Goal: Transaction & Acquisition: Purchase product/service

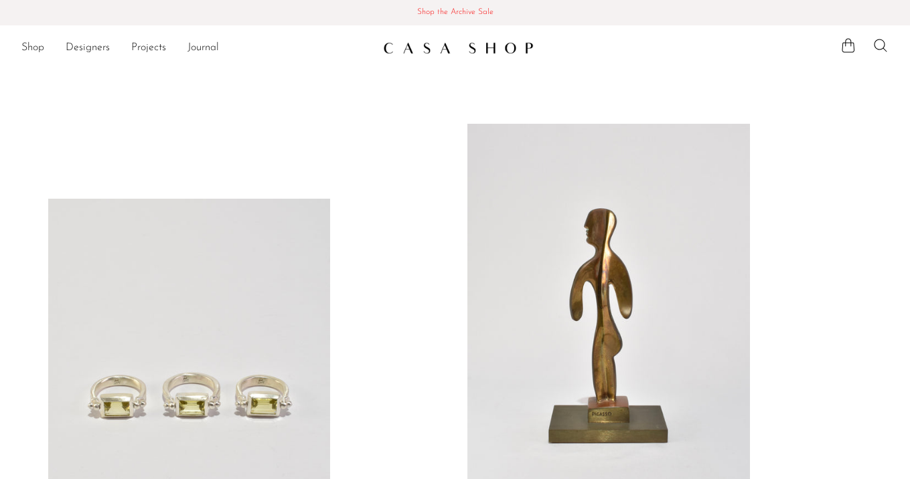
click at [445, 15] on span "Shop the Archive Sale" at bounding box center [455, 12] width 889 height 15
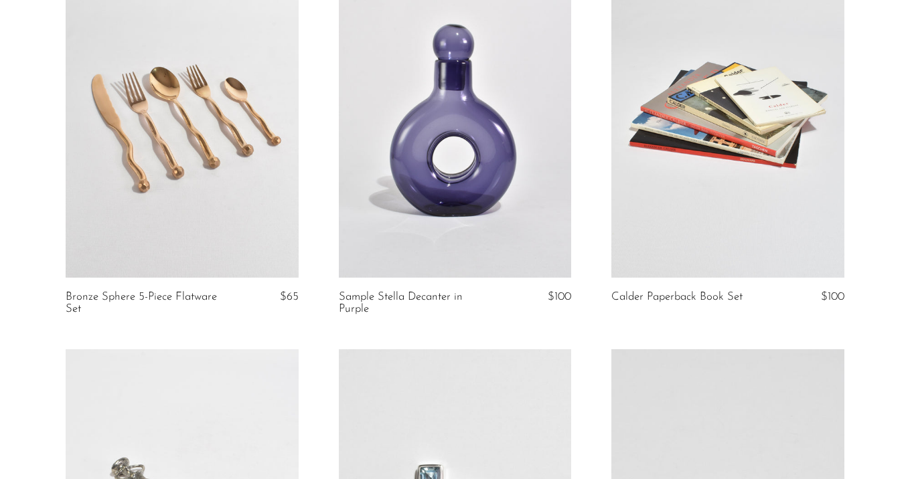
scroll to position [2141, 0]
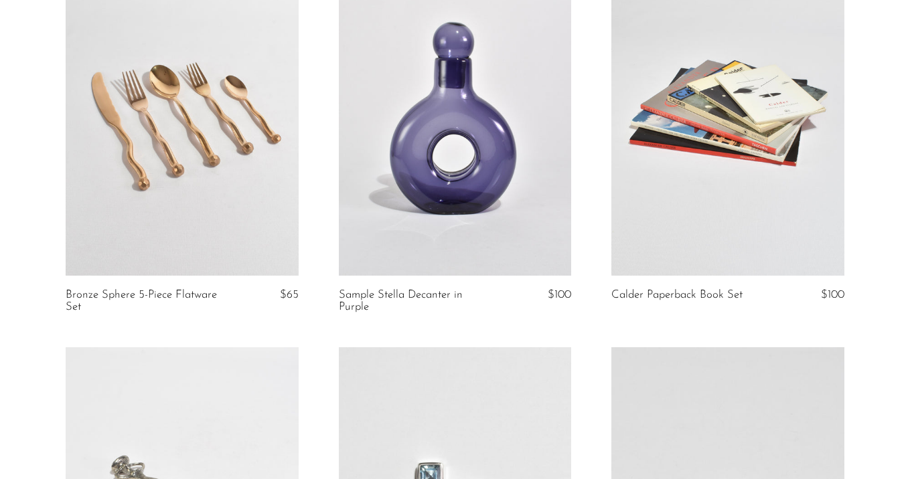
click at [488, 164] on link at bounding box center [455, 113] width 233 height 326
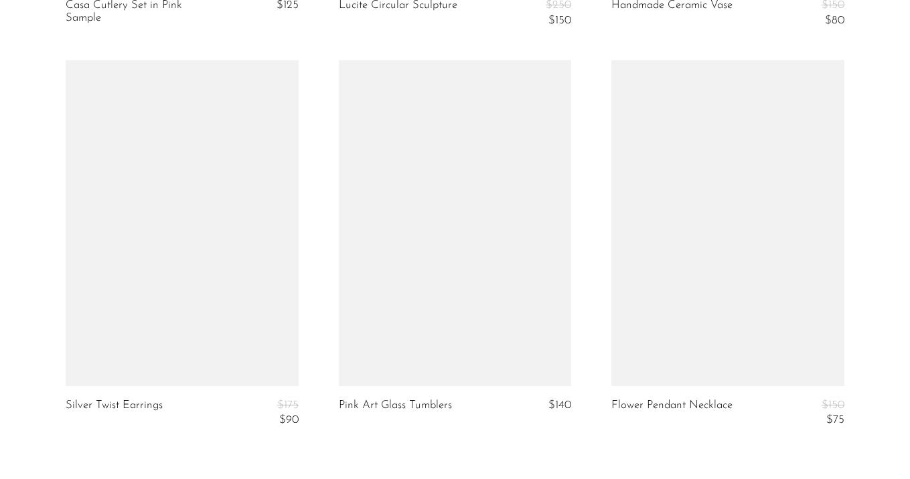
scroll to position [4569, 0]
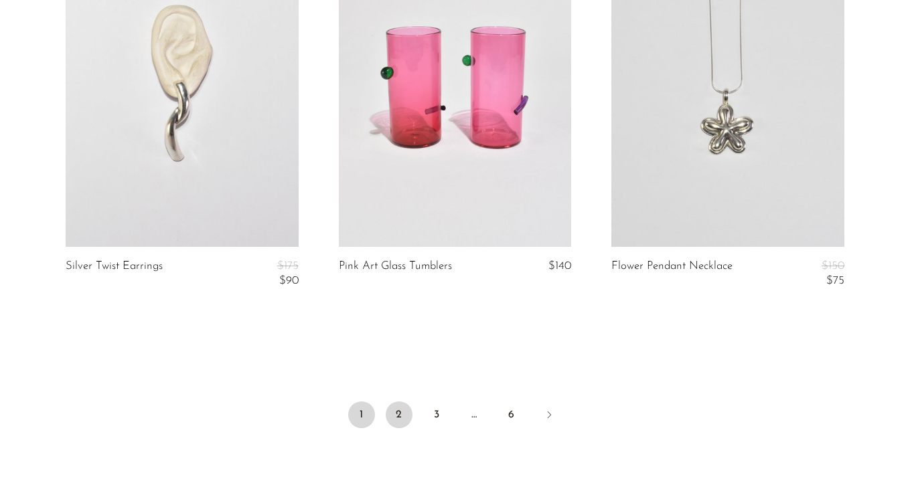
click at [398, 419] on link "2" at bounding box center [399, 415] width 27 height 27
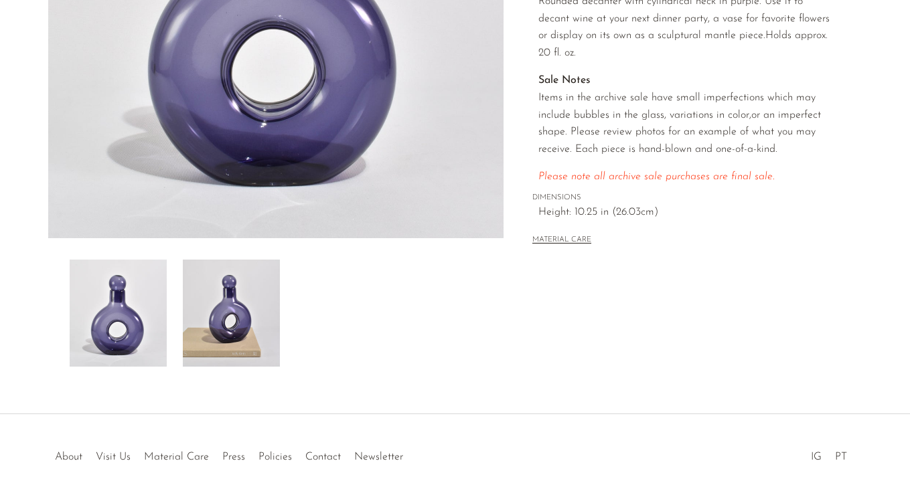
scroll to position [62, 0]
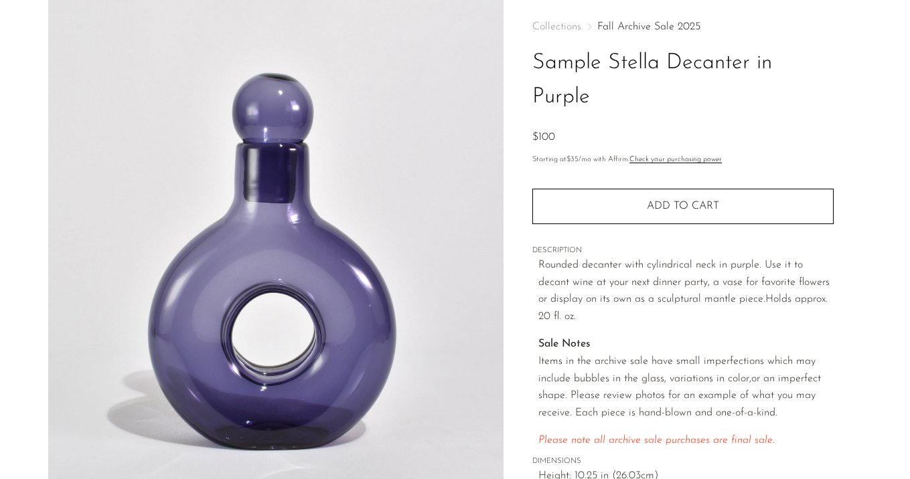
click at [647, 25] on link "Fall Archive Sale 2025" at bounding box center [648, 26] width 103 height 11
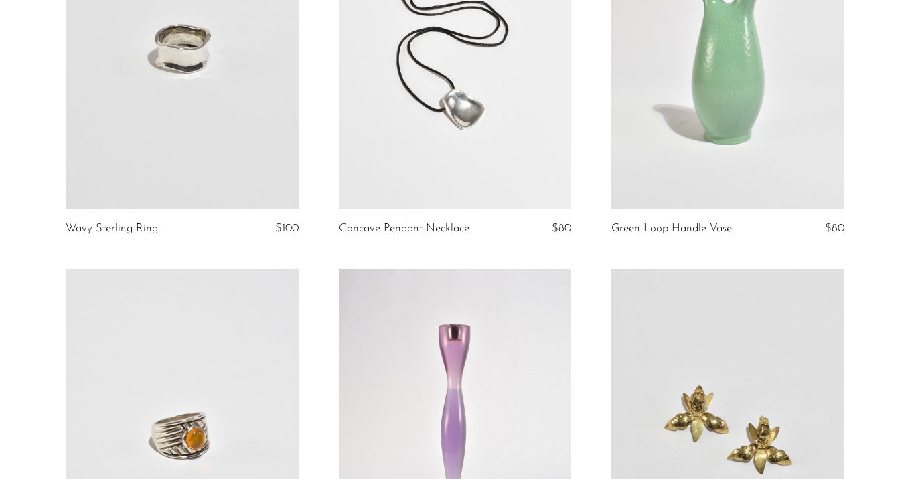
scroll to position [1440, 0]
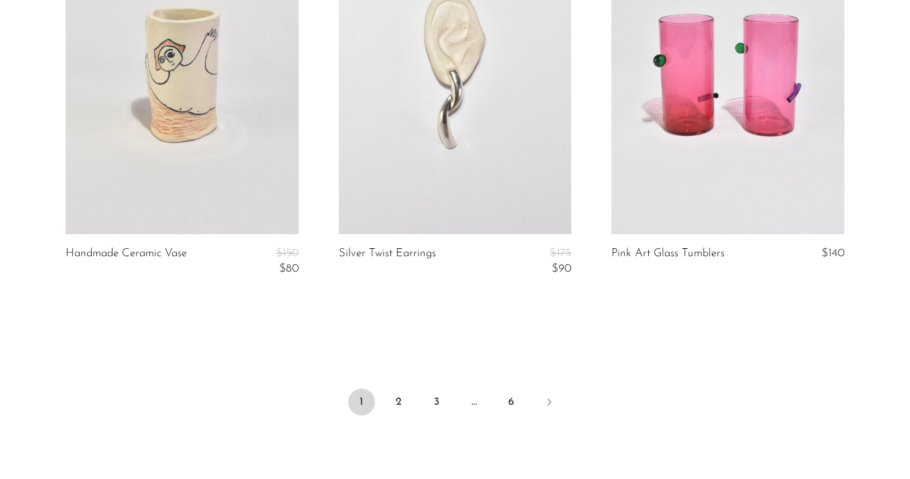
scroll to position [4570, 0]
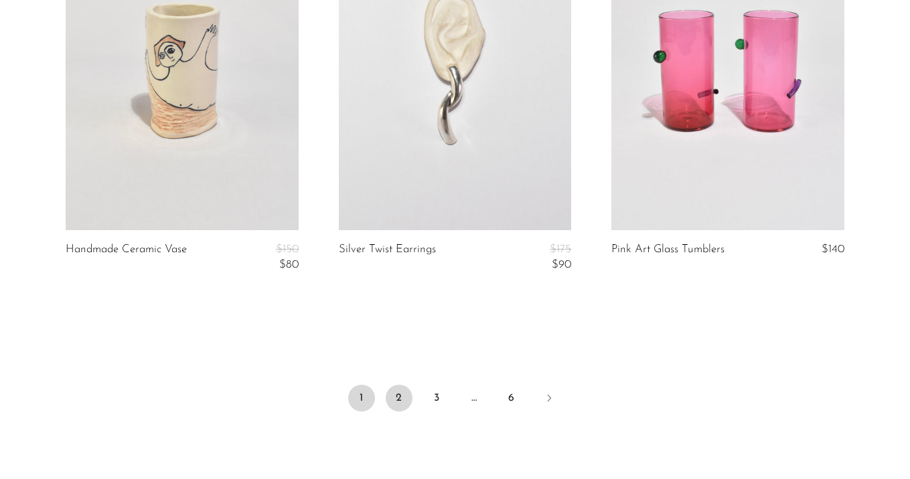
click at [400, 397] on link "2" at bounding box center [399, 398] width 27 height 27
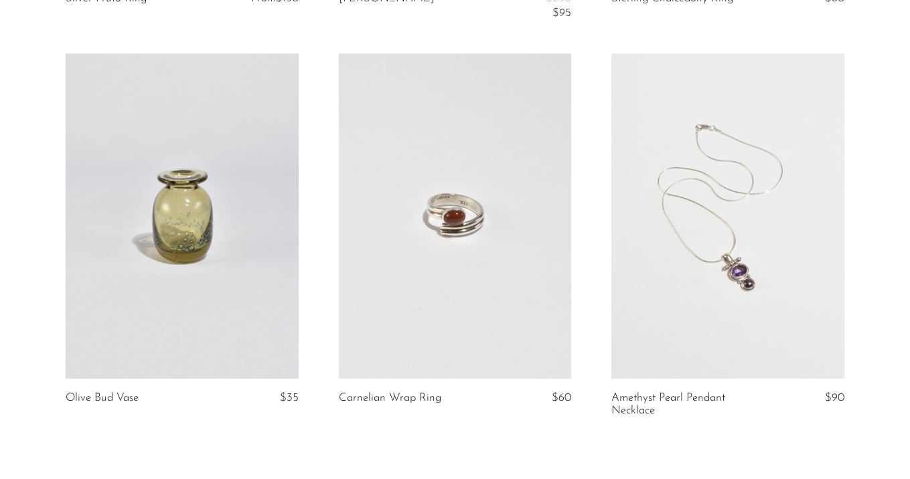
scroll to position [4606, 0]
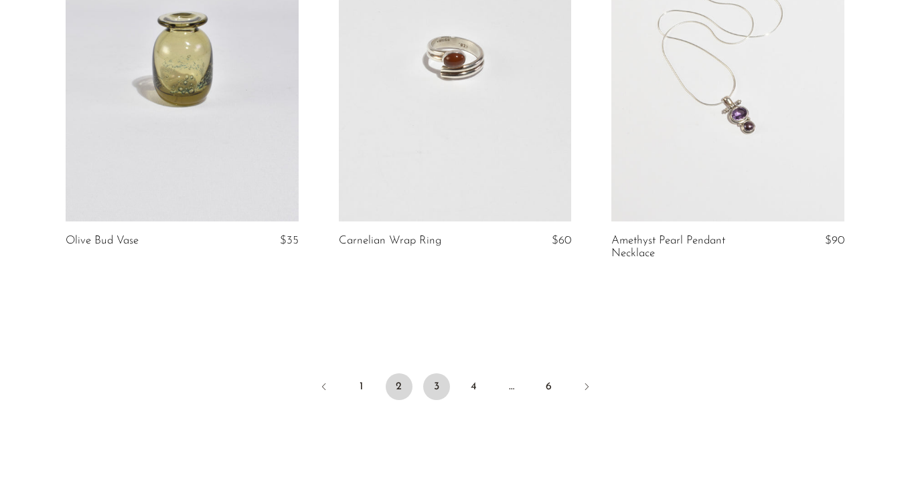
click at [434, 388] on link "3" at bounding box center [436, 387] width 27 height 27
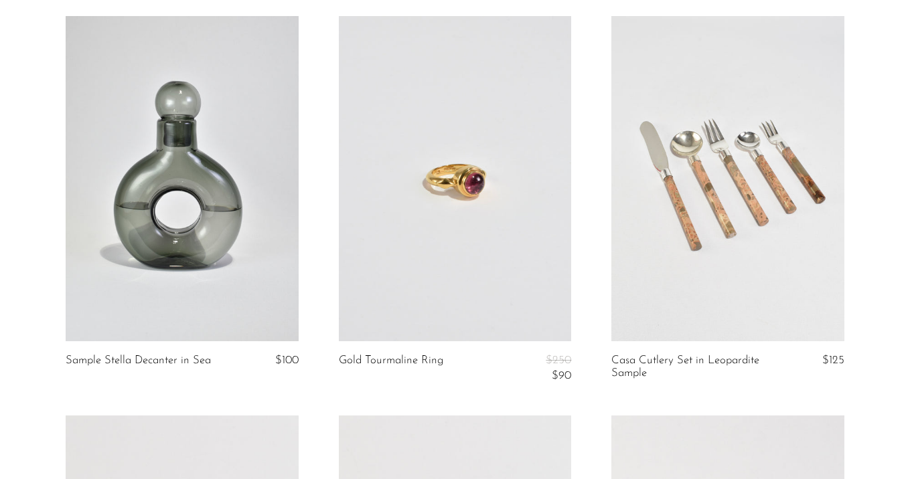
scroll to position [106, 0]
click at [760, 241] on link at bounding box center [727, 180] width 233 height 326
click at [237, 185] on link at bounding box center [182, 180] width 233 height 326
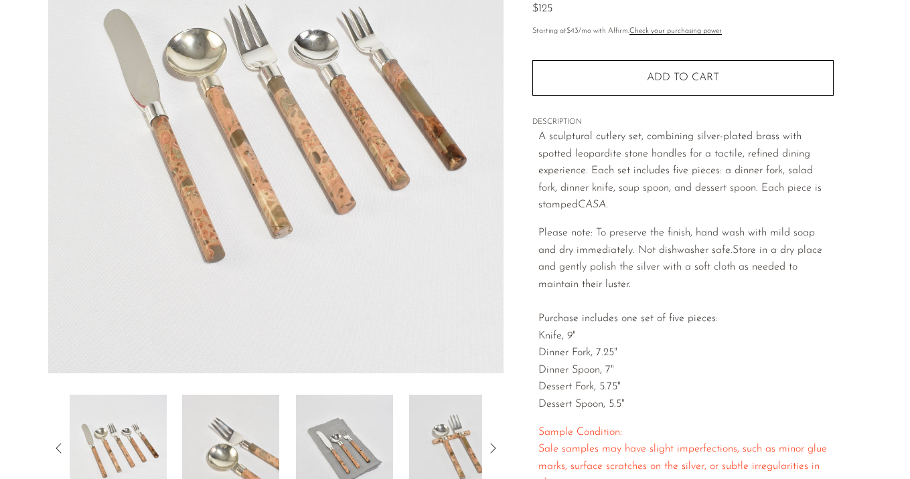
scroll to position [195, 0]
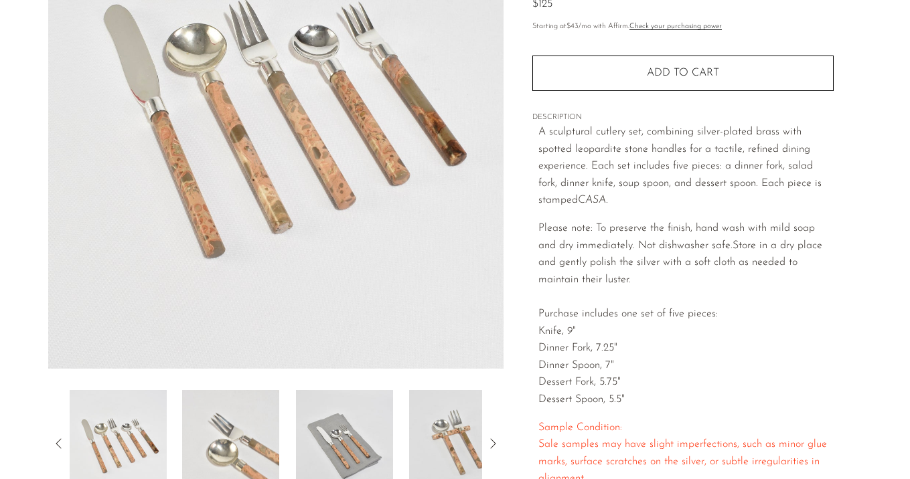
click at [235, 461] on img at bounding box center [230, 443] width 97 height 107
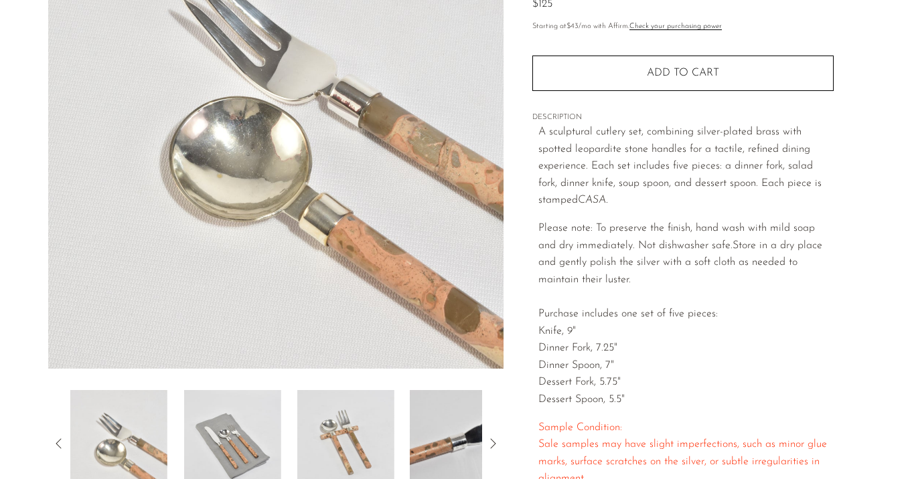
click at [249, 435] on img at bounding box center [231, 443] width 97 height 107
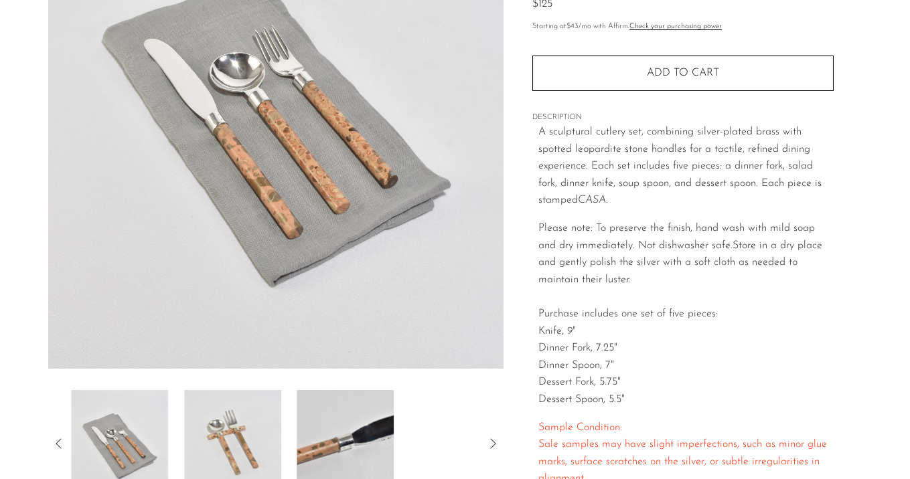
scroll to position [167, 0]
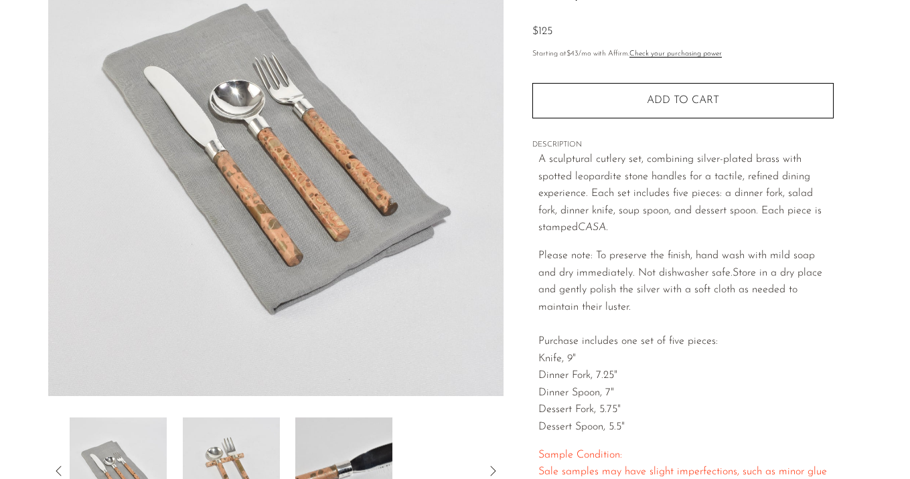
click at [249, 436] on img at bounding box center [230, 471] width 97 height 107
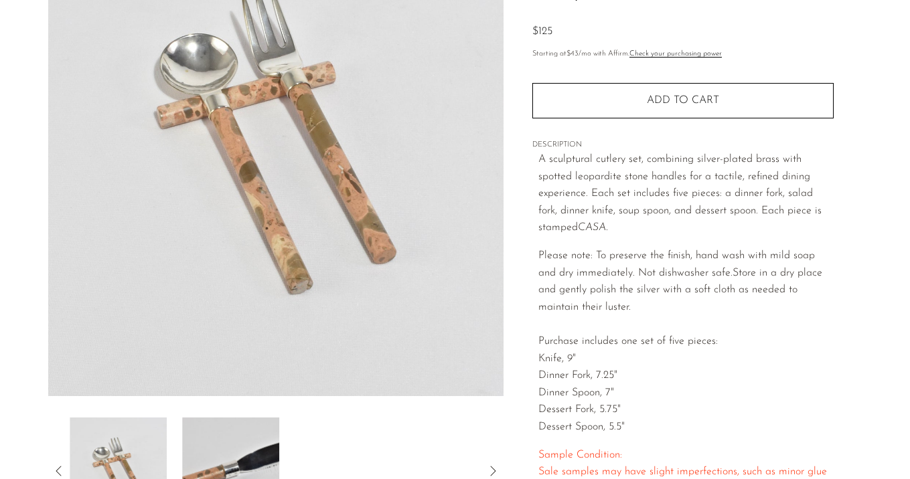
click at [249, 436] on img at bounding box center [231, 471] width 97 height 107
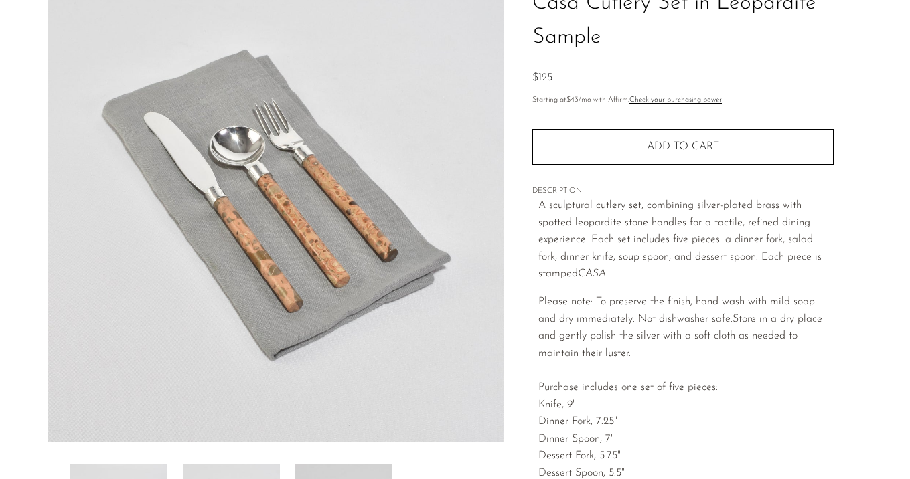
scroll to position [77, 0]
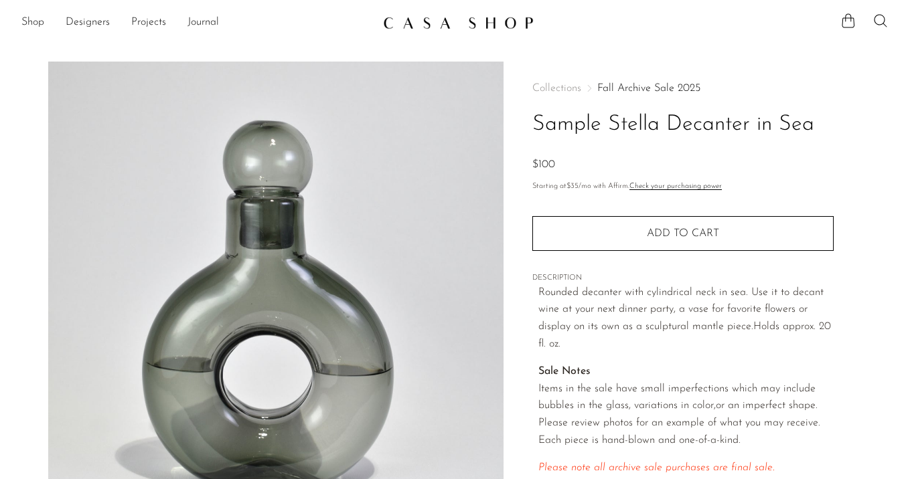
click at [240, 35] on main "Sample Stella Decanter in Sea $100" at bounding box center [455, 387] width 910 height 705
click at [635, 89] on link "Fall Archive Sale 2025" at bounding box center [648, 88] width 103 height 11
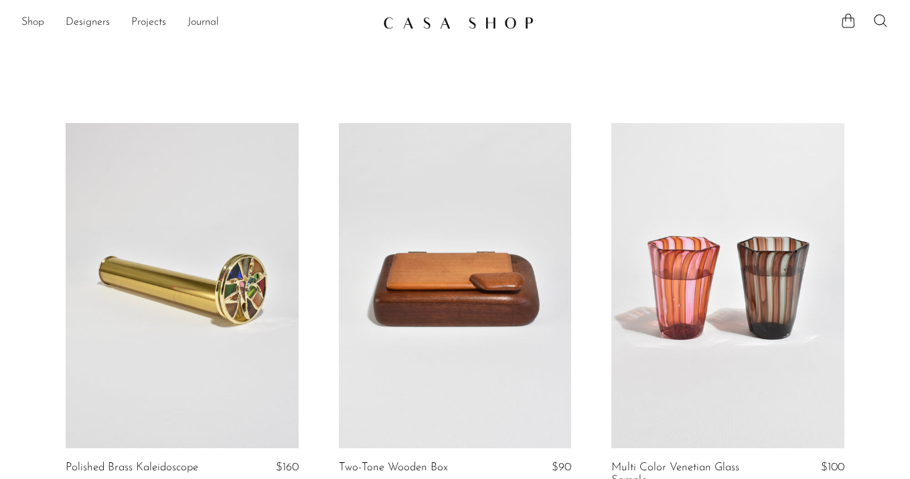
click at [675, 242] on link at bounding box center [727, 286] width 233 height 326
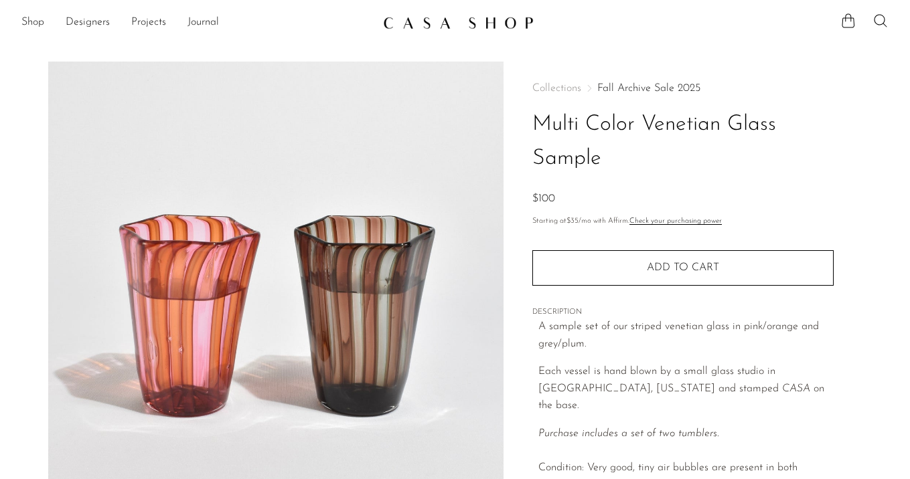
click at [645, 87] on link "Fall Archive Sale 2025" at bounding box center [648, 88] width 103 height 11
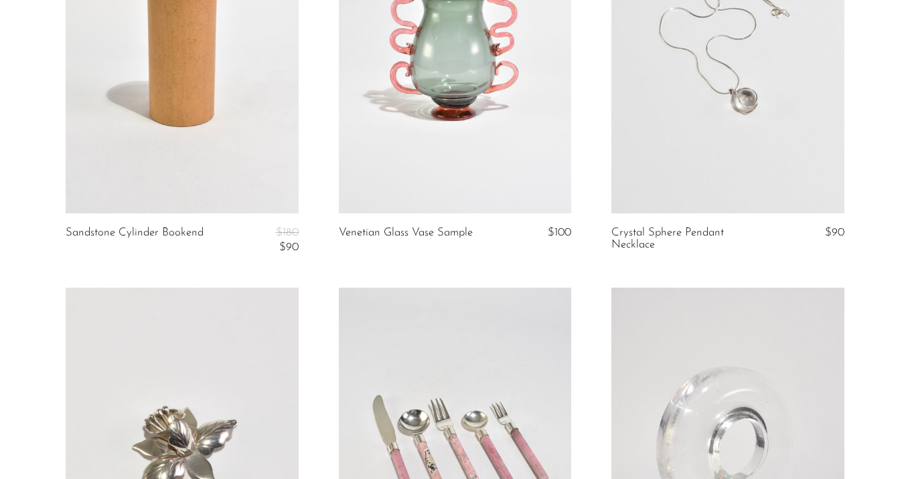
scroll to position [3799, 0]
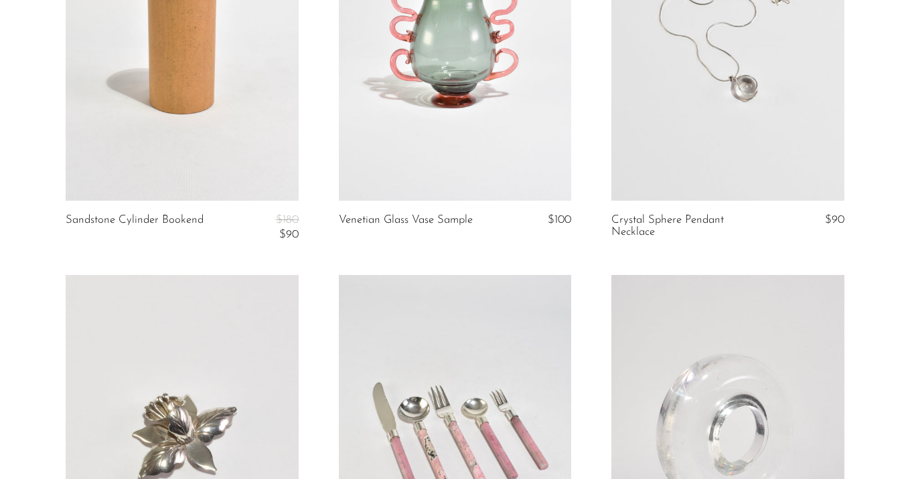
click at [400, 74] on link at bounding box center [455, 38] width 233 height 326
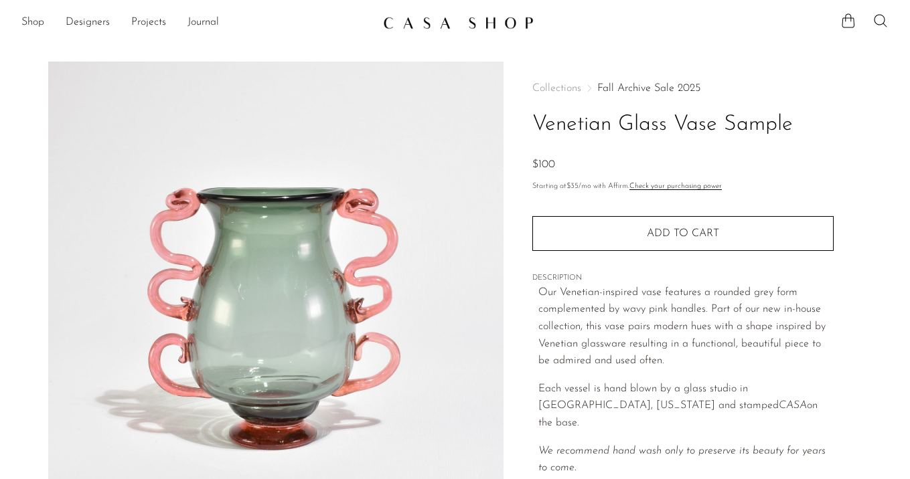
click at [648, 86] on link "Fall Archive Sale 2025" at bounding box center [648, 88] width 103 height 11
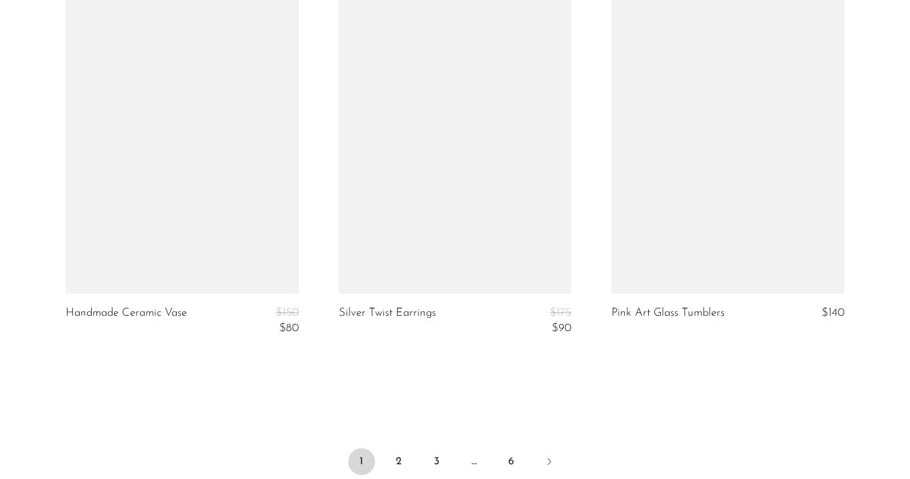
scroll to position [4707, 0]
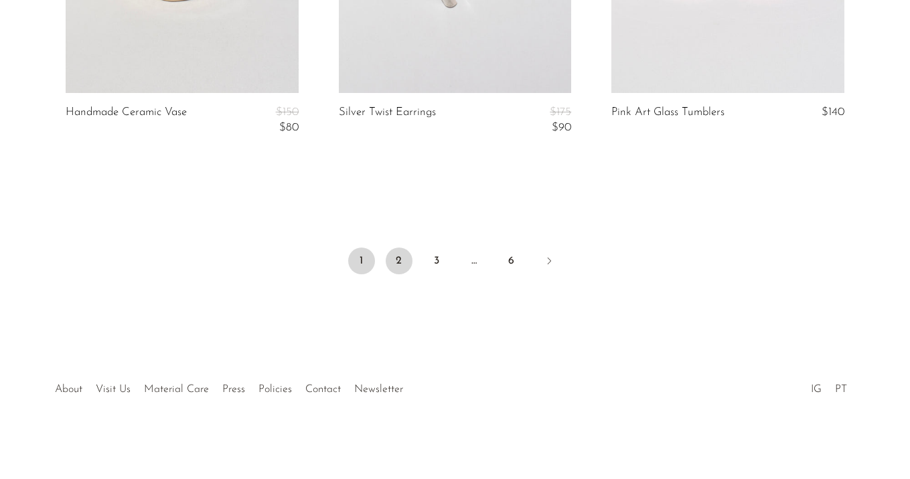
click at [402, 260] on link "2" at bounding box center [399, 261] width 27 height 27
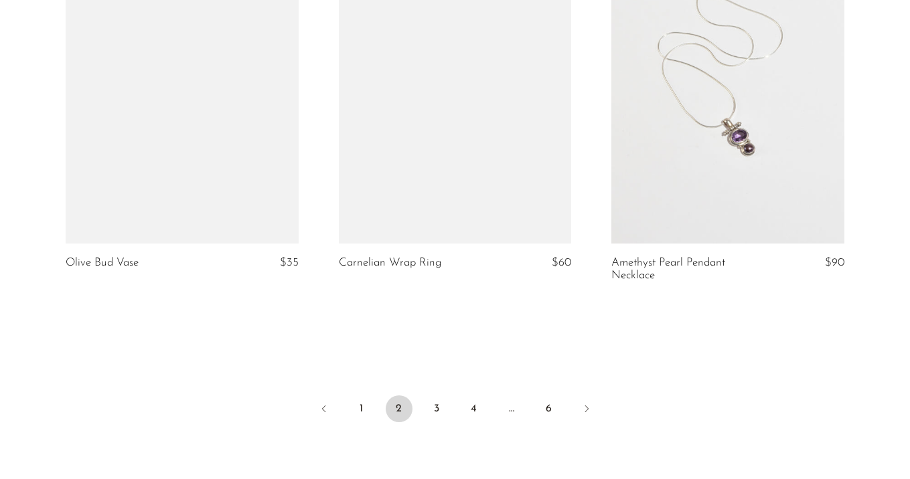
scroll to position [4732, 0]
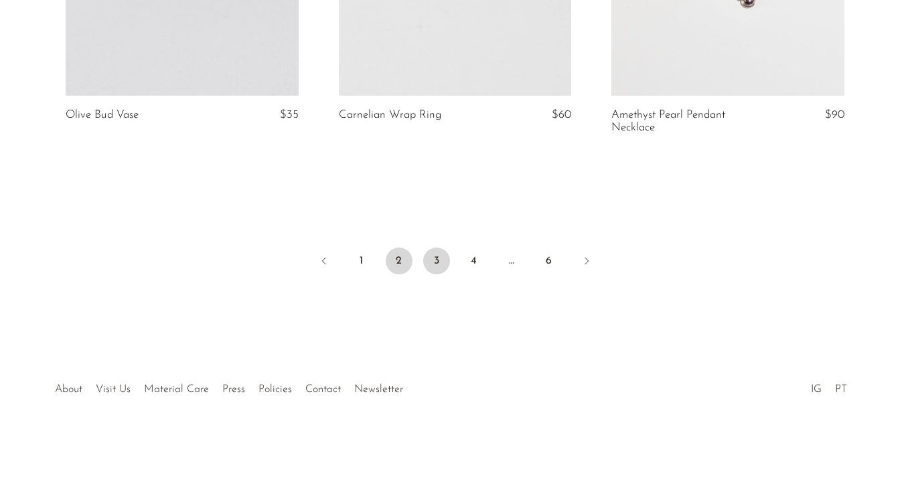
click at [435, 263] on link "3" at bounding box center [436, 261] width 27 height 27
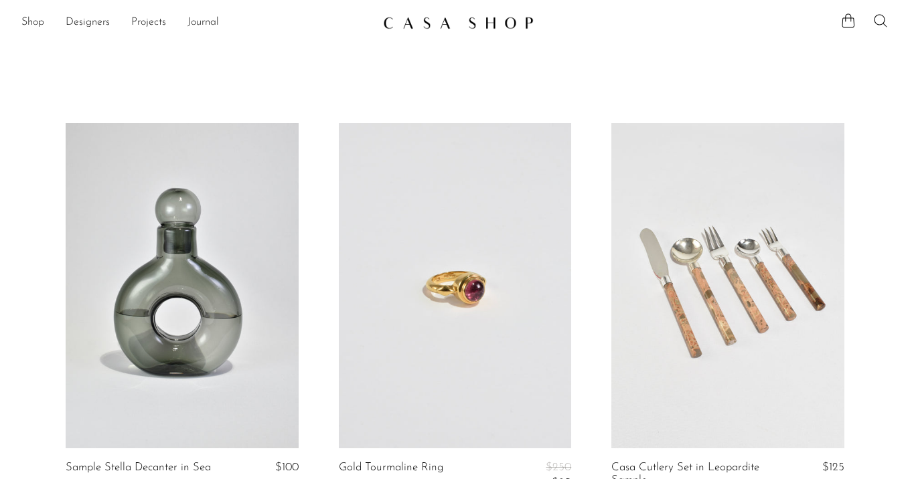
scroll to position [35, 0]
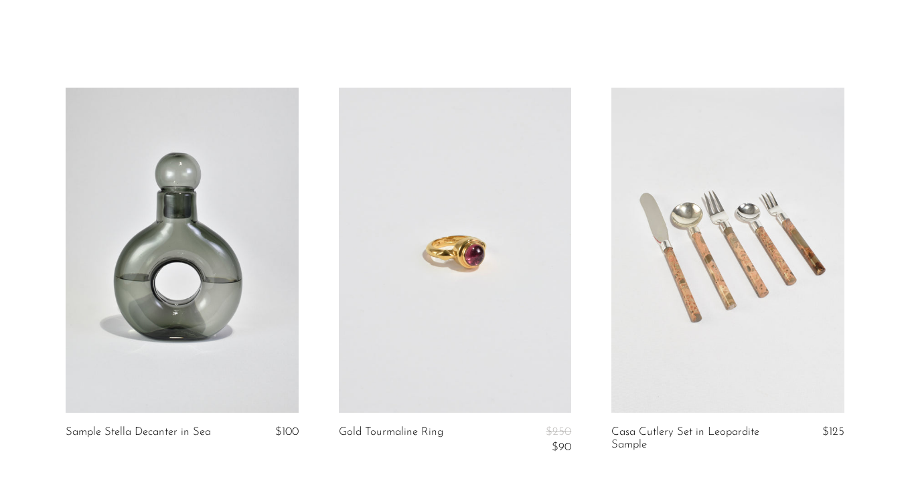
click at [156, 222] on link at bounding box center [182, 251] width 233 height 326
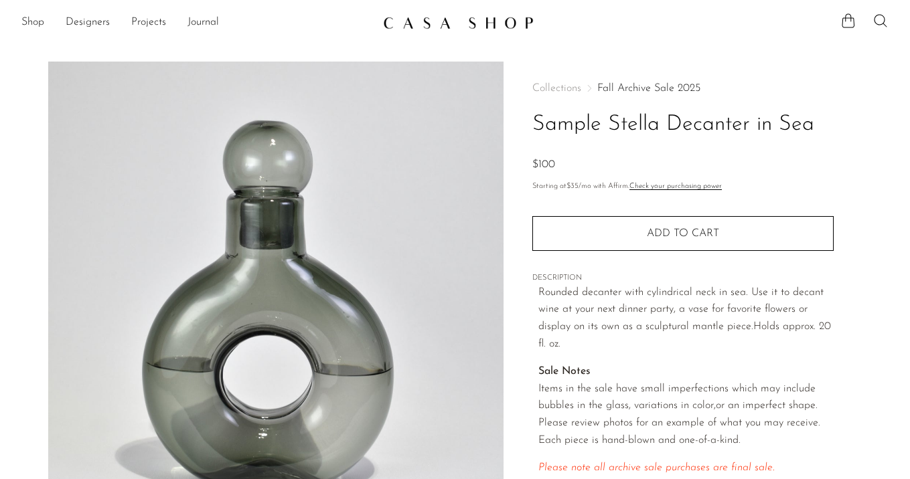
click at [645, 90] on link "Fall Archive Sale 2025" at bounding box center [648, 88] width 103 height 11
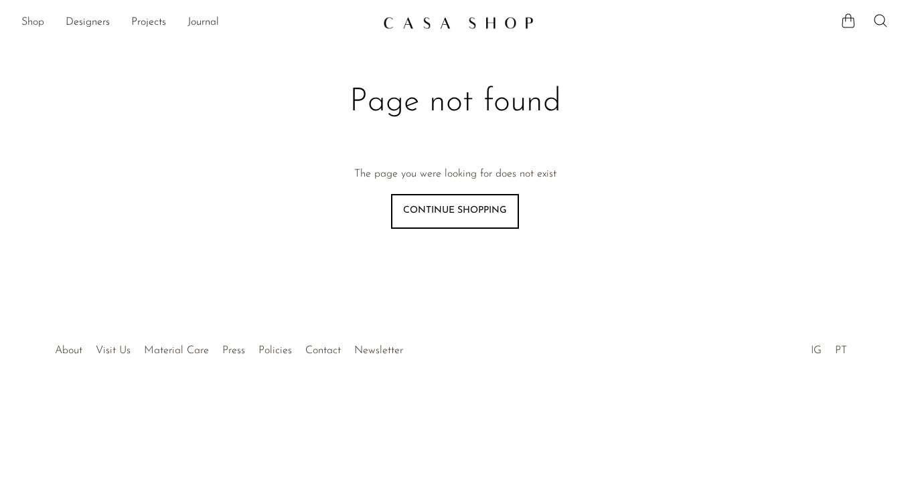
click at [35, 23] on link "Shop" at bounding box center [32, 22] width 23 height 17
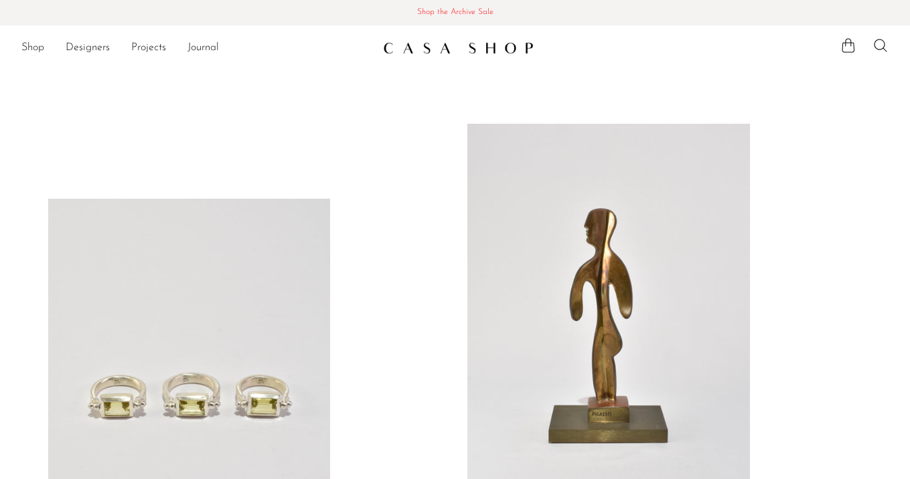
click at [446, 17] on span "Shop the Archive Sale" at bounding box center [455, 12] width 889 height 15
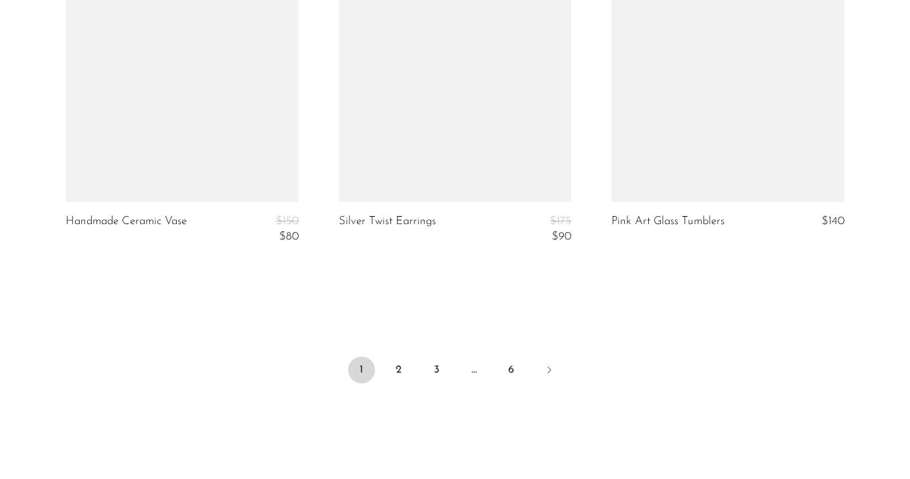
scroll to position [4707, 0]
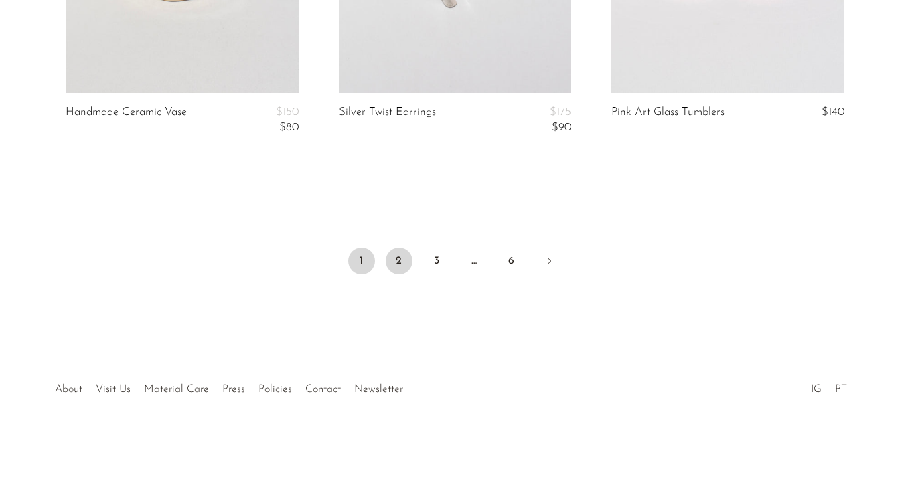
click at [400, 252] on link "2" at bounding box center [399, 261] width 27 height 27
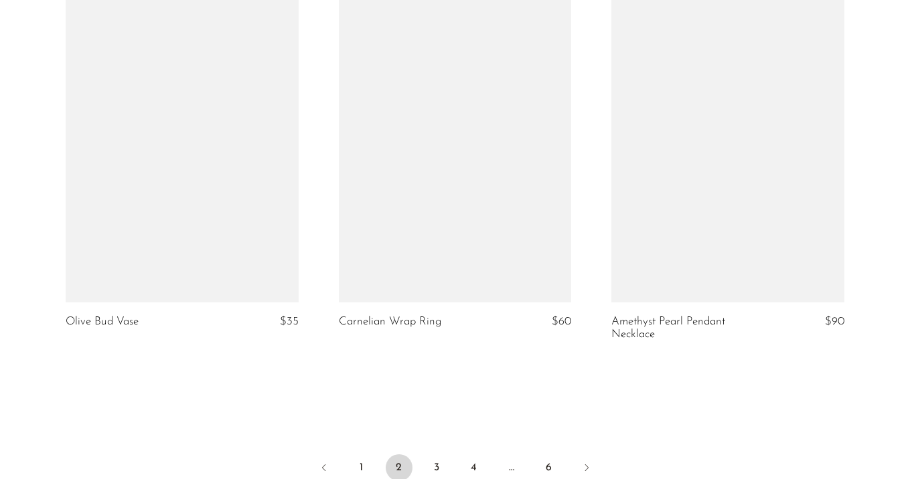
scroll to position [4732, 0]
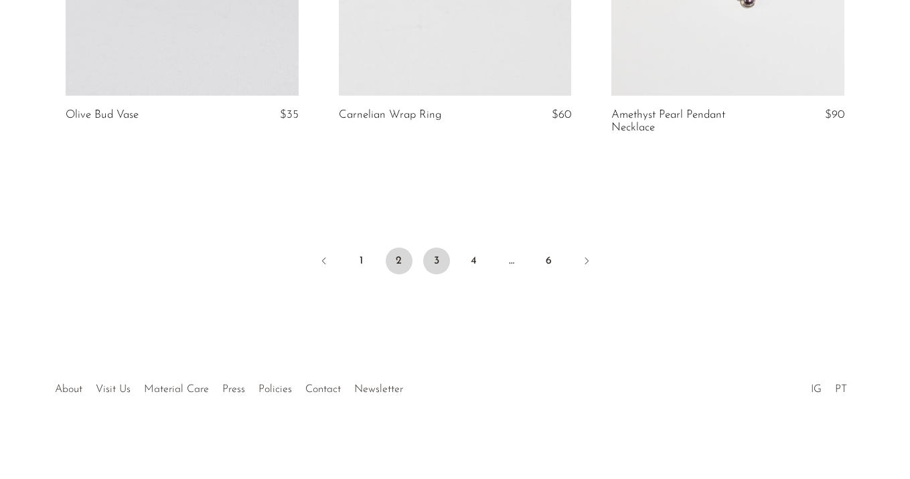
click at [441, 264] on link "3" at bounding box center [436, 261] width 27 height 27
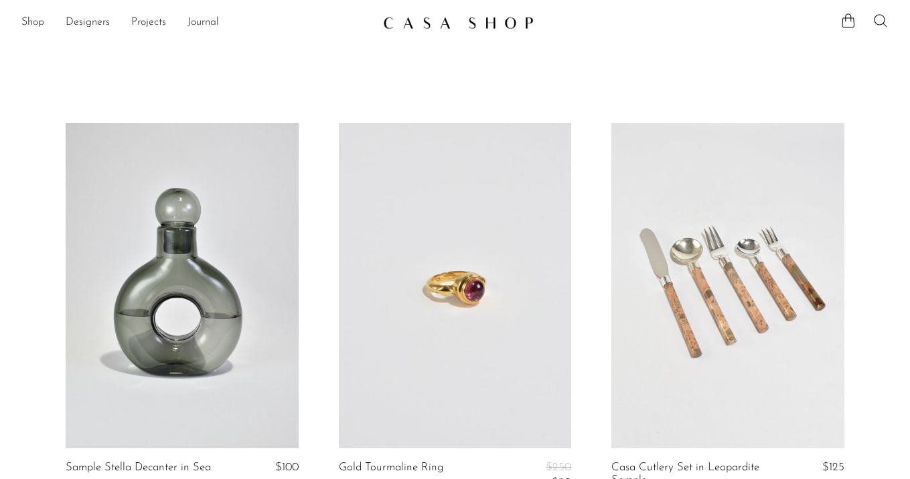
click at [204, 185] on link at bounding box center [182, 286] width 233 height 326
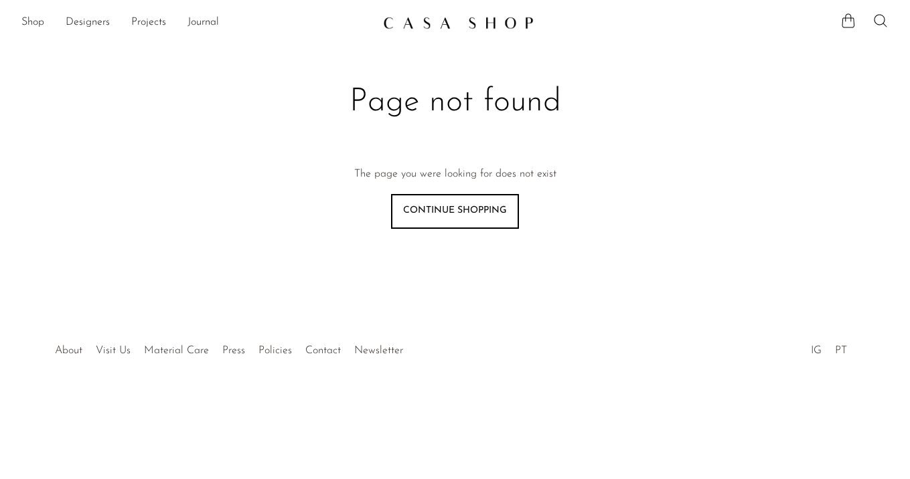
click at [461, 31] on link at bounding box center [455, 23] width 145 height 24
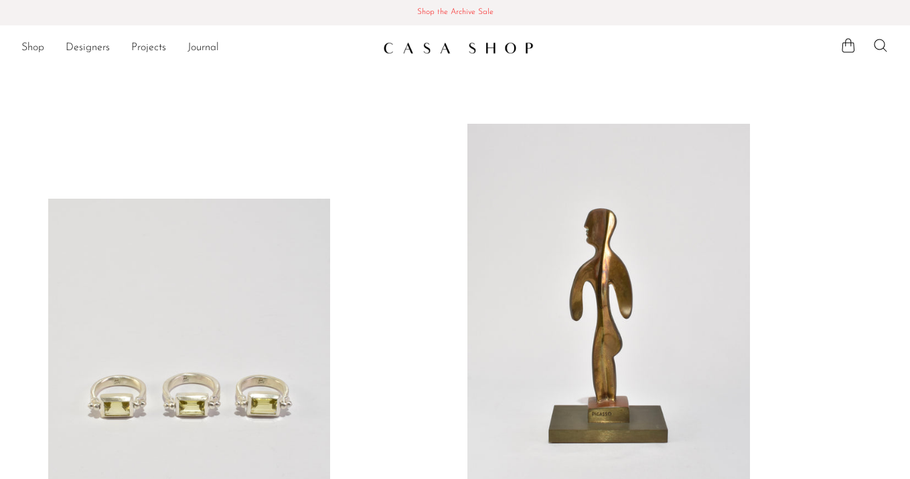
click at [447, 5] on span "Shop the Archive Sale" at bounding box center [455, 12] width 889 height 15
